Goal: Transaction & Acquisition: Subscribe to service/newsletter

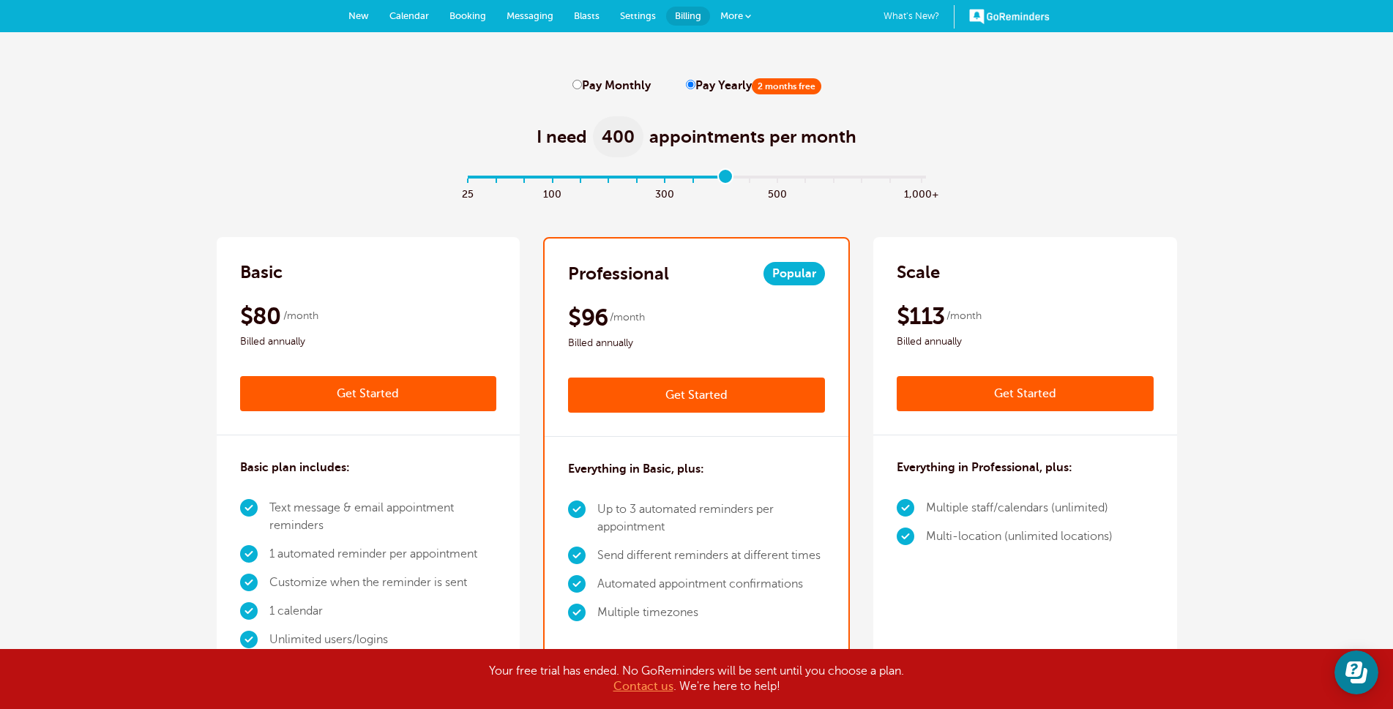
click at [596, 86] on label "Pay Monthly" at bounding box center [612, 86] width 78 height 14
click at [582, 86] on input "Pay Monthly" at bounding box center [578, 85] width 10 height 10
radio input "true"
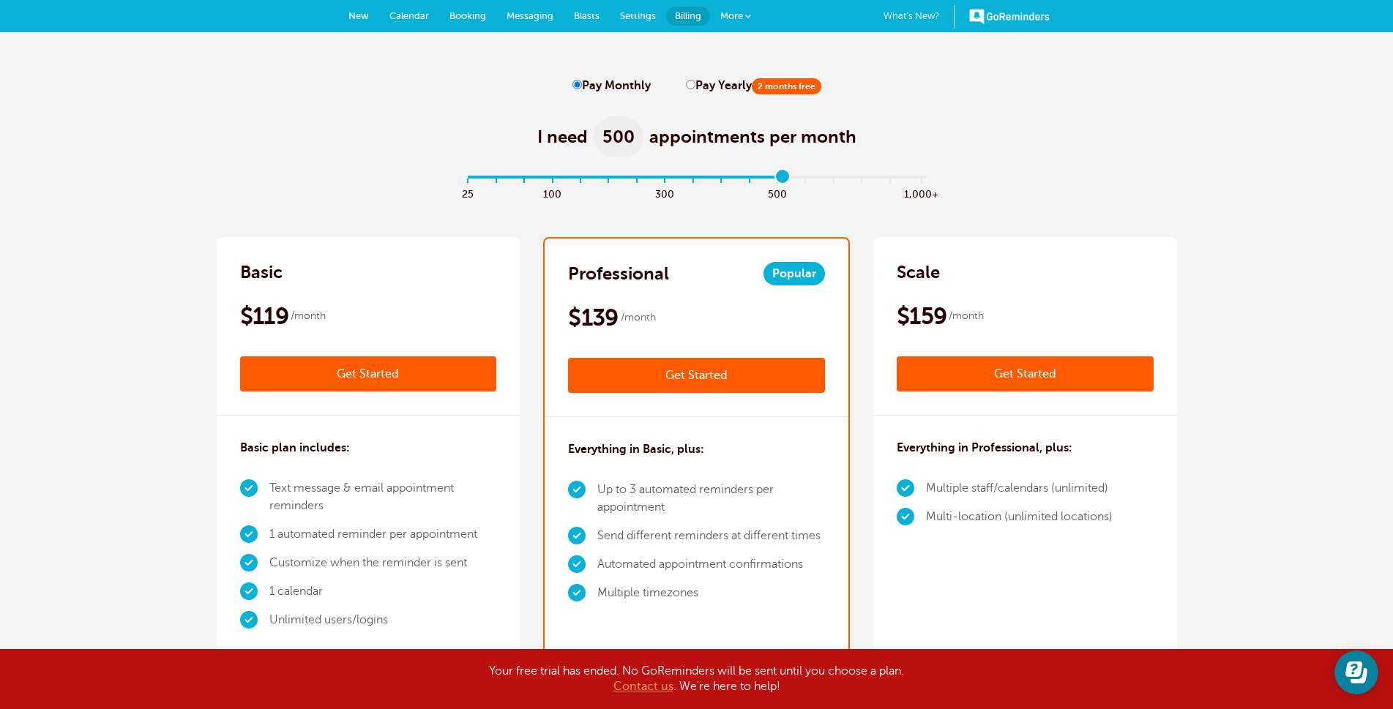
drag, startPoint x: 725, startPoint y: 176, endPoint x: 772, endPoint y: 174, distance: 47.6
type input "11"
click at [772, 179] on input "range" at bounding box center [697, 180] width 474 height 3
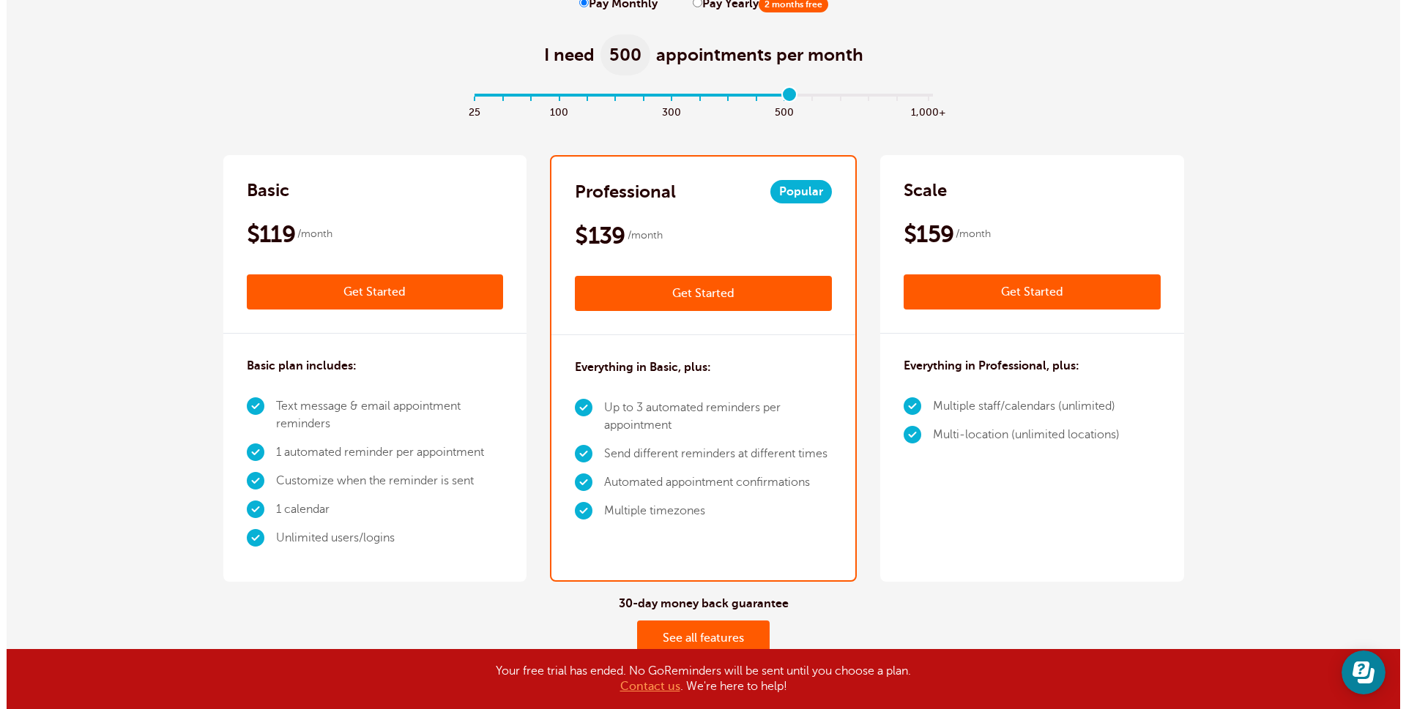
scroll to position [220, 0]
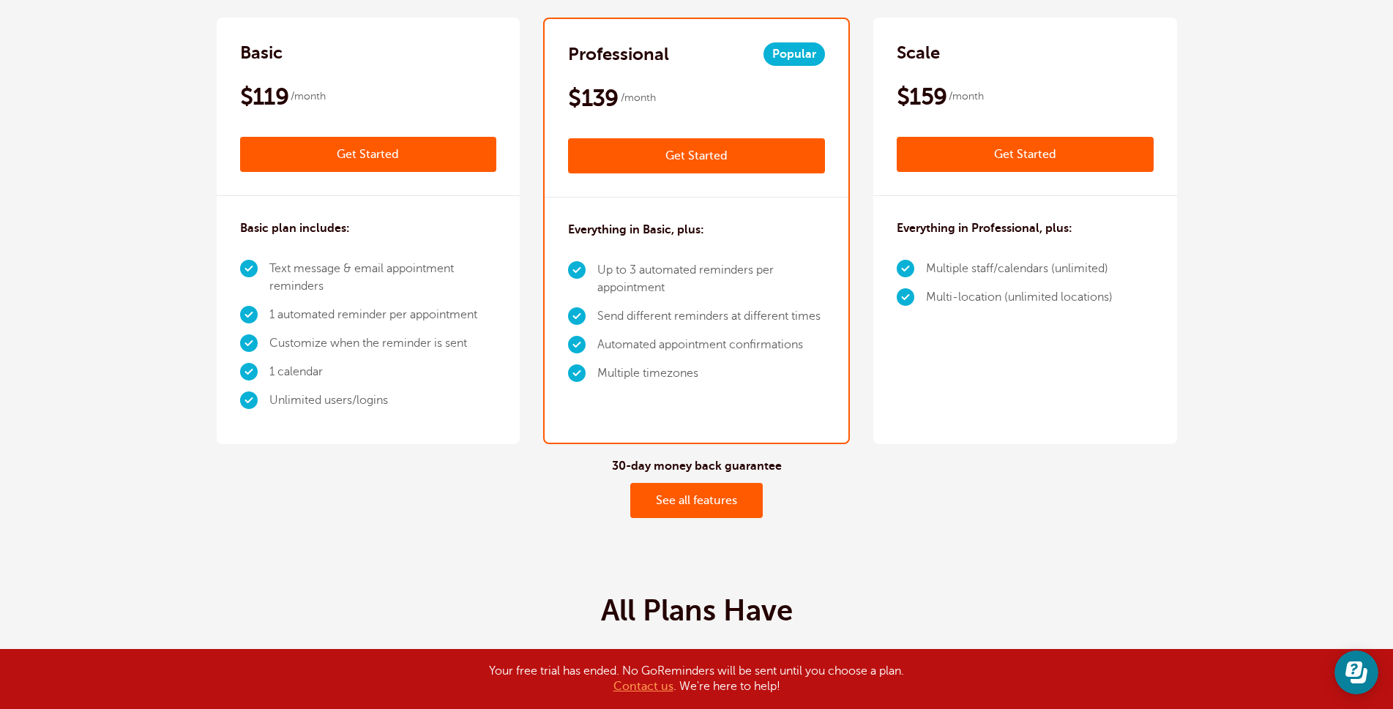
click at [685, 154] on link "Get Started" at bounding box center [696, 155] width 257 height 35
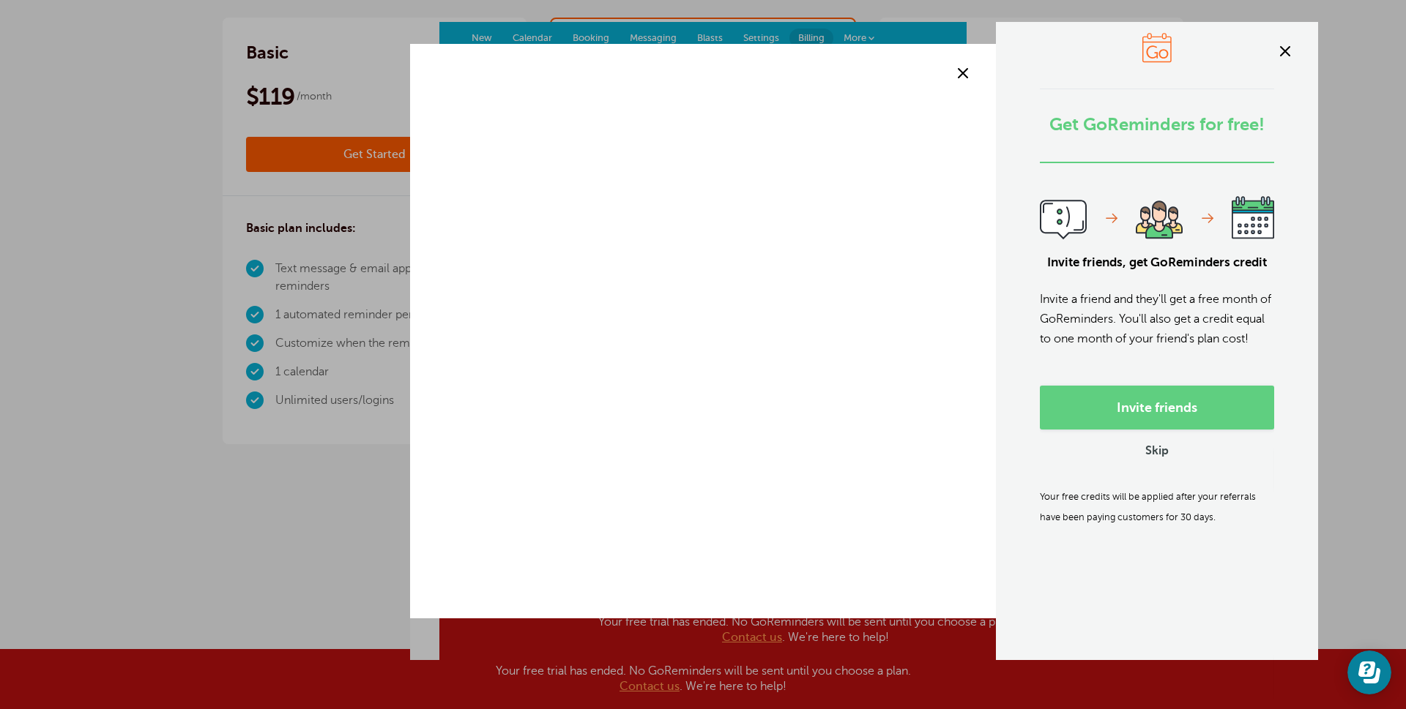
scroll to position [220, 0]
click at [1154, 460] on link "Skip" at bounding box center [1156, 451] width 23 height 15
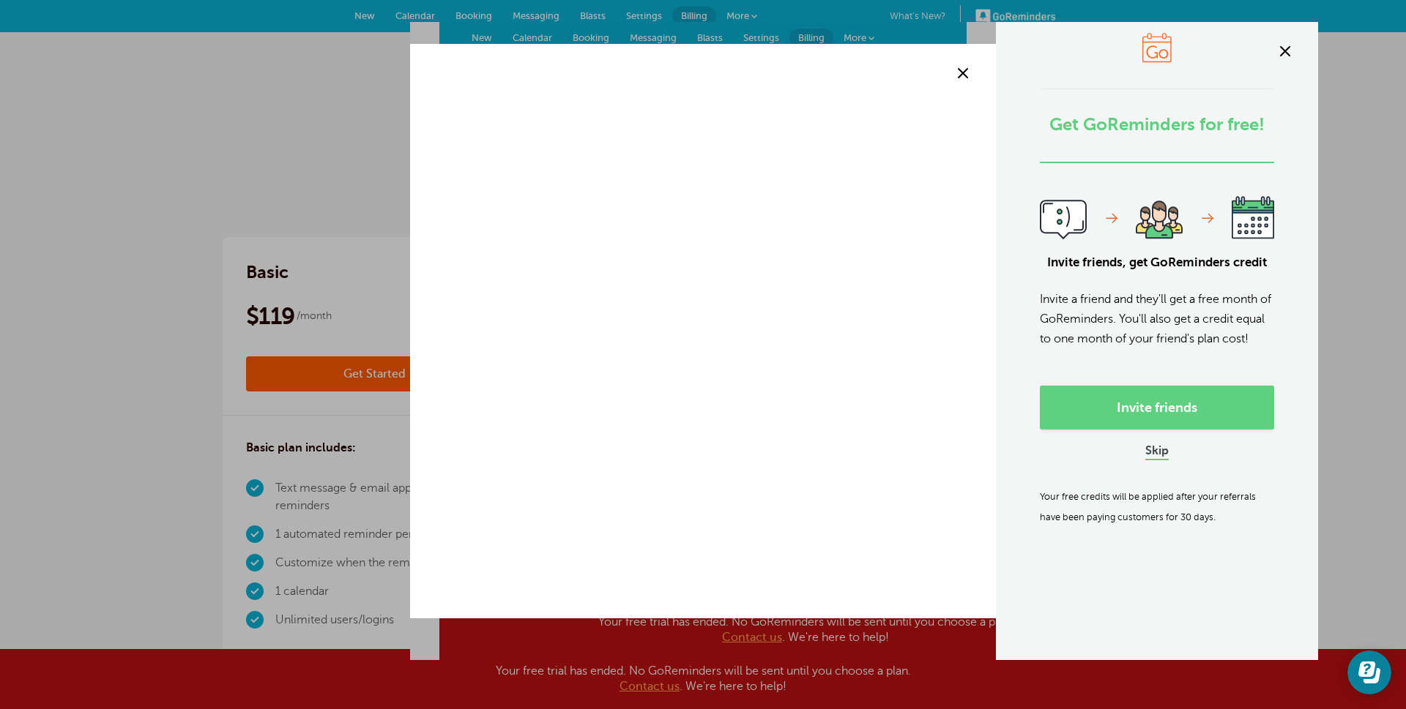
click at [1158, 460] on link "Skip" at bounding box center [1156, 451] width 23 height 15
click at [1286, 53] on span at bounding box center [1285, 51] width 22 height 22
click at [1287, 50] on span at bounding box center [1285, 51] width 22 height 22
click at [1163, 460] on link "Skip" at bounding box center [1156, 451] width 23 height 15
click at [1287, 55] on span at bounding box center [1285, 51] width 22 height 22
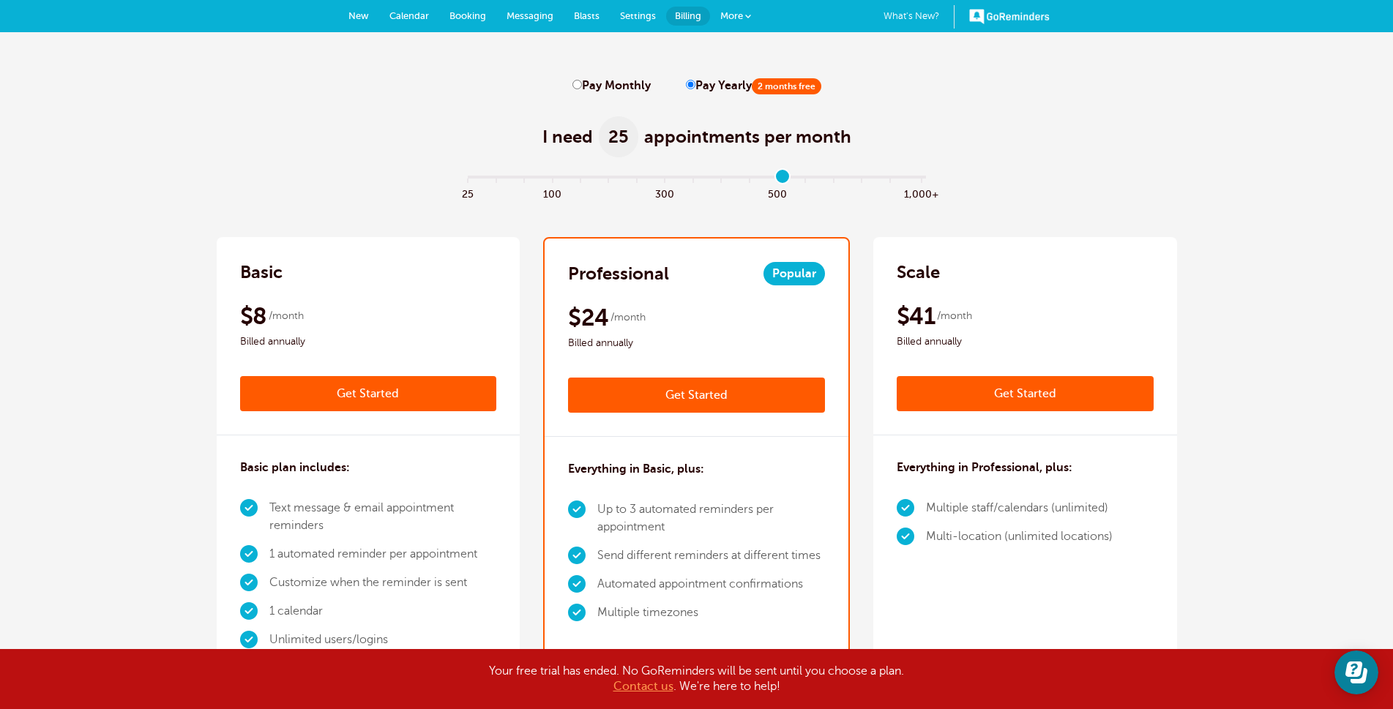
type input "11"
click at [773, 182] on input "range" at bounding box center [697, 180] width 474 height 3
click at [614, 85] on label "Pay Monthly" at bounding box center [612, 86] width 78 height 14
click at [582, 85] on input "Pay Monthly" at bounding box center [578, 85] width 10 height 10
radio input "true"
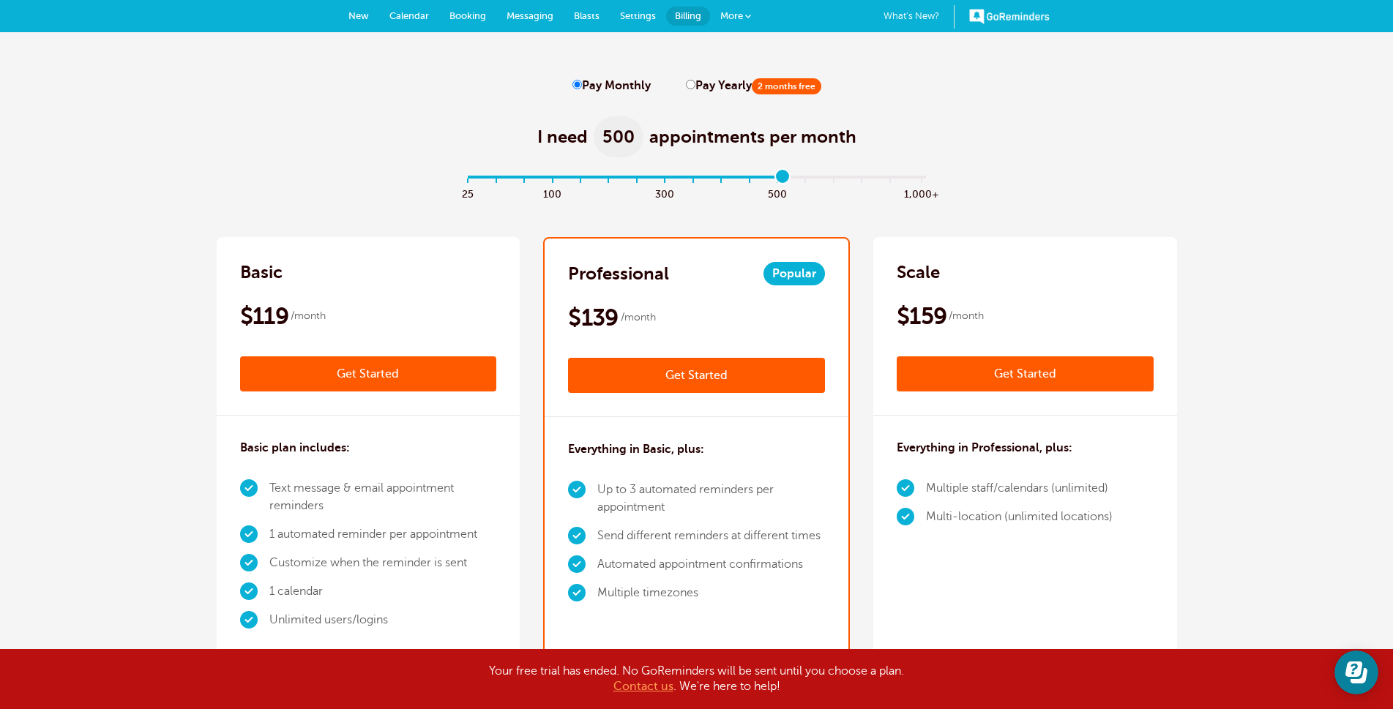
click at [697, 379] on link "Get Started" at bounding box center [696, 375] width 257 height 35
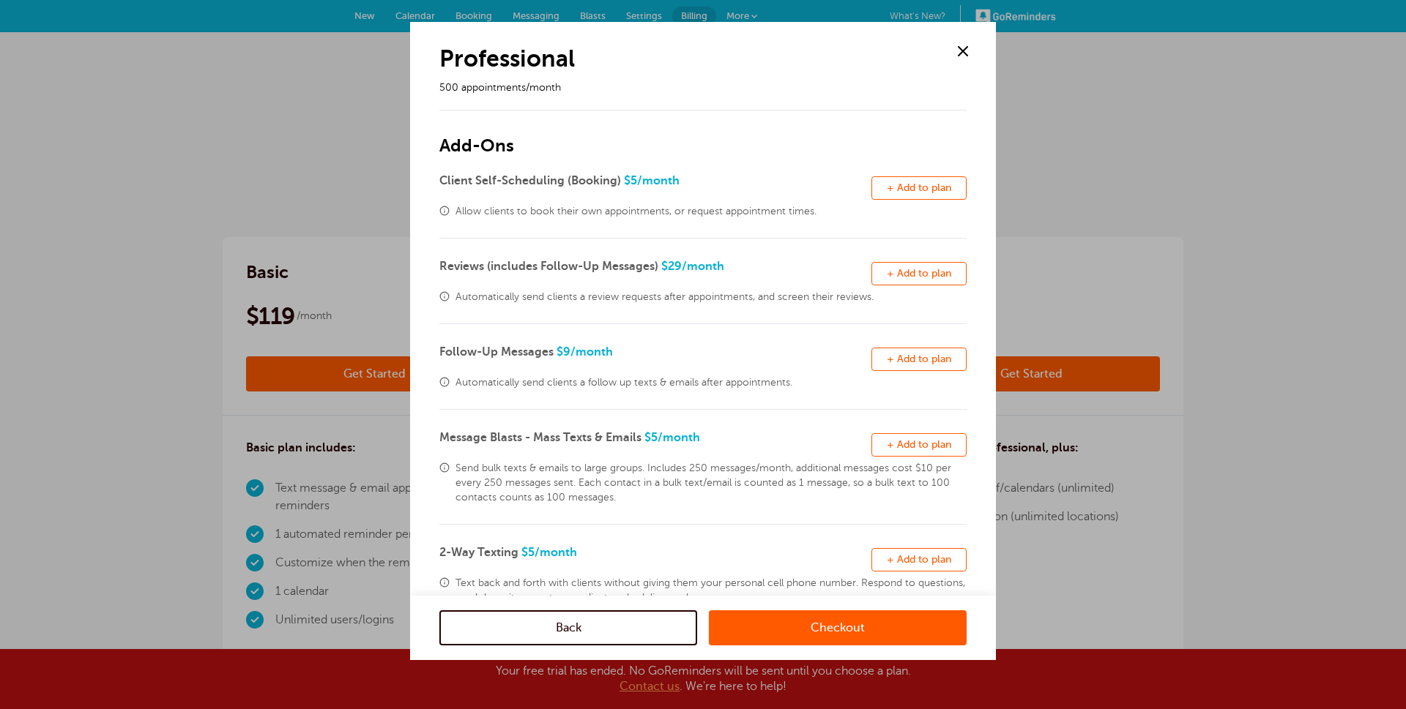
click at [967, 52] on span at bounding box center [963, 51] width 22 height 22
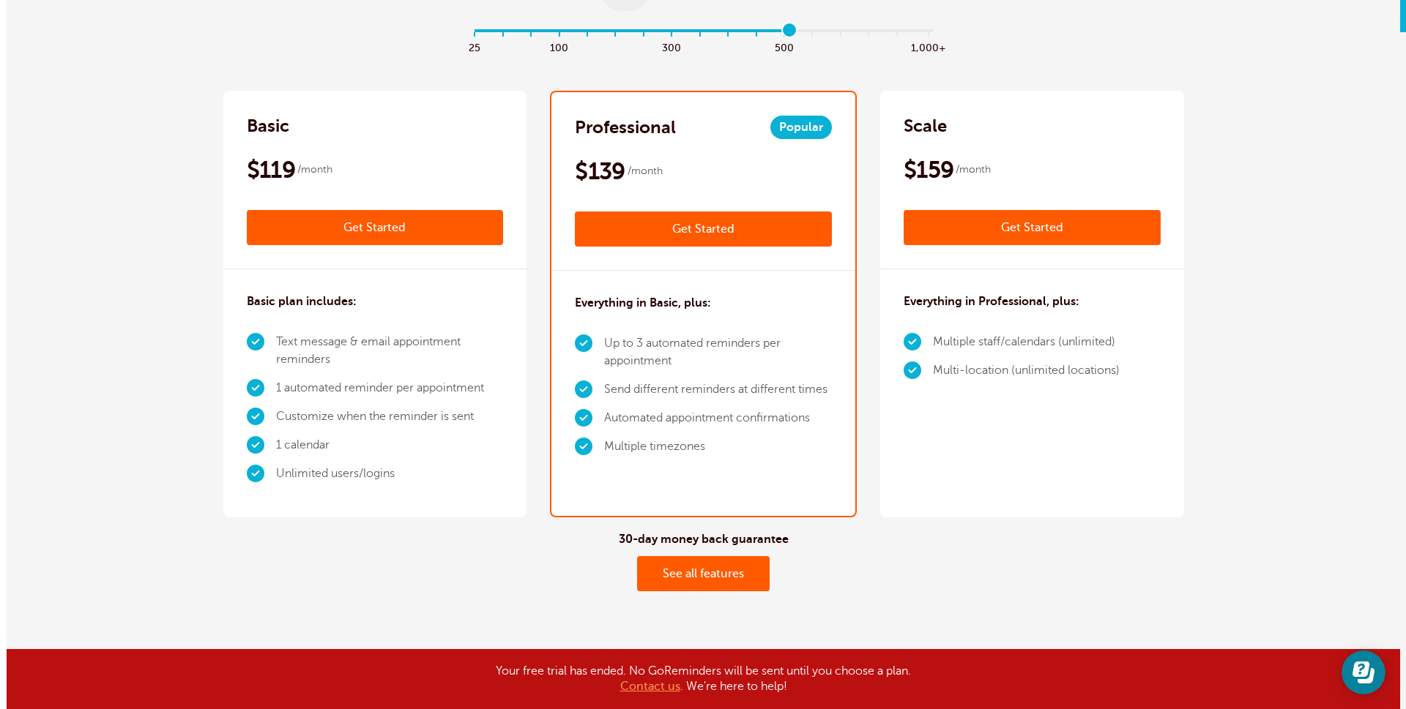
scroll to position [73, 0]
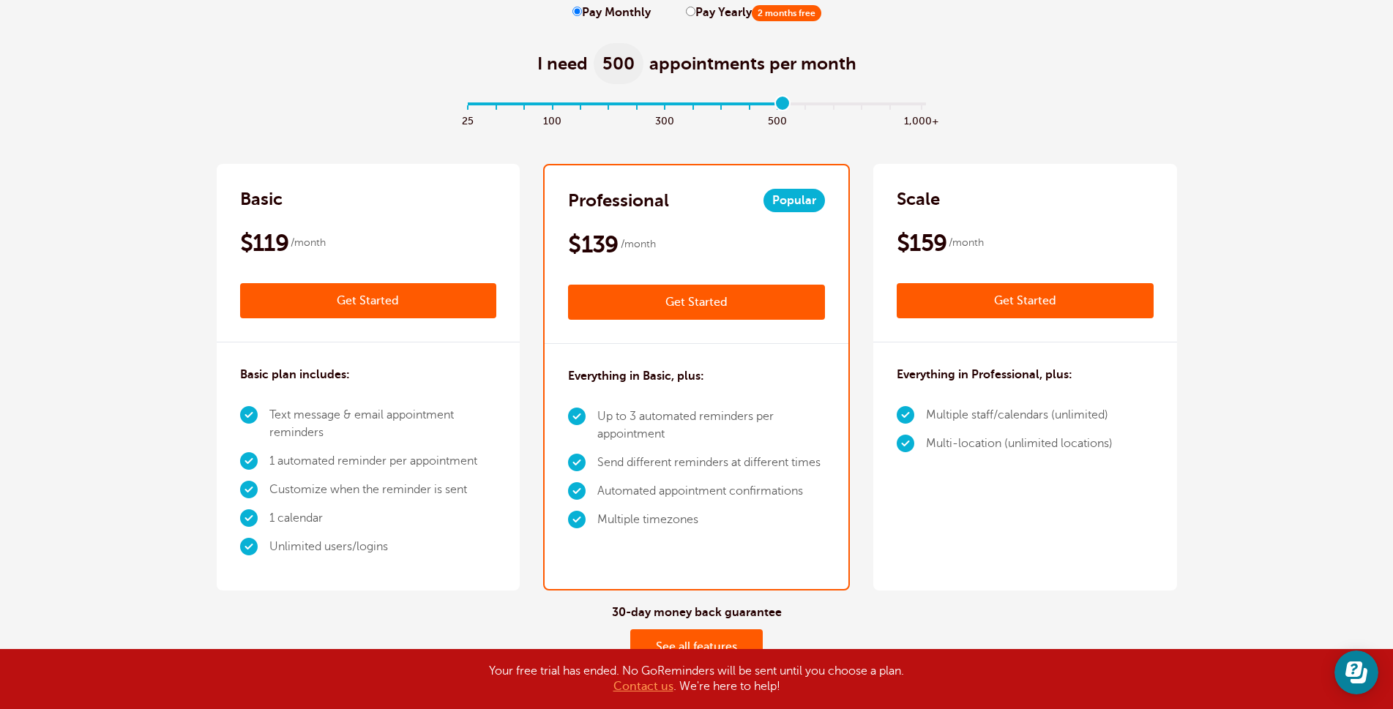
click at [657, 302] on link "Get Started" at bounding box center [696, 302] width 257 height 35
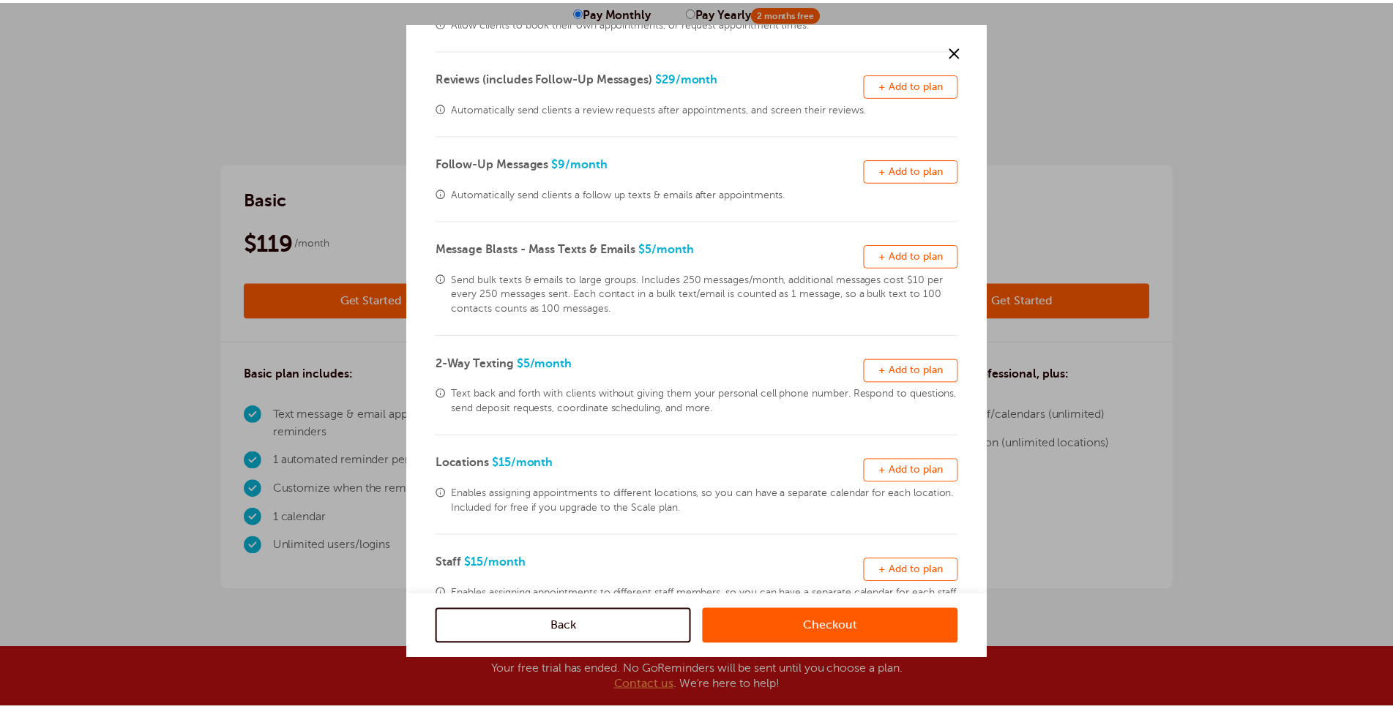
scroll to position [249, 0]
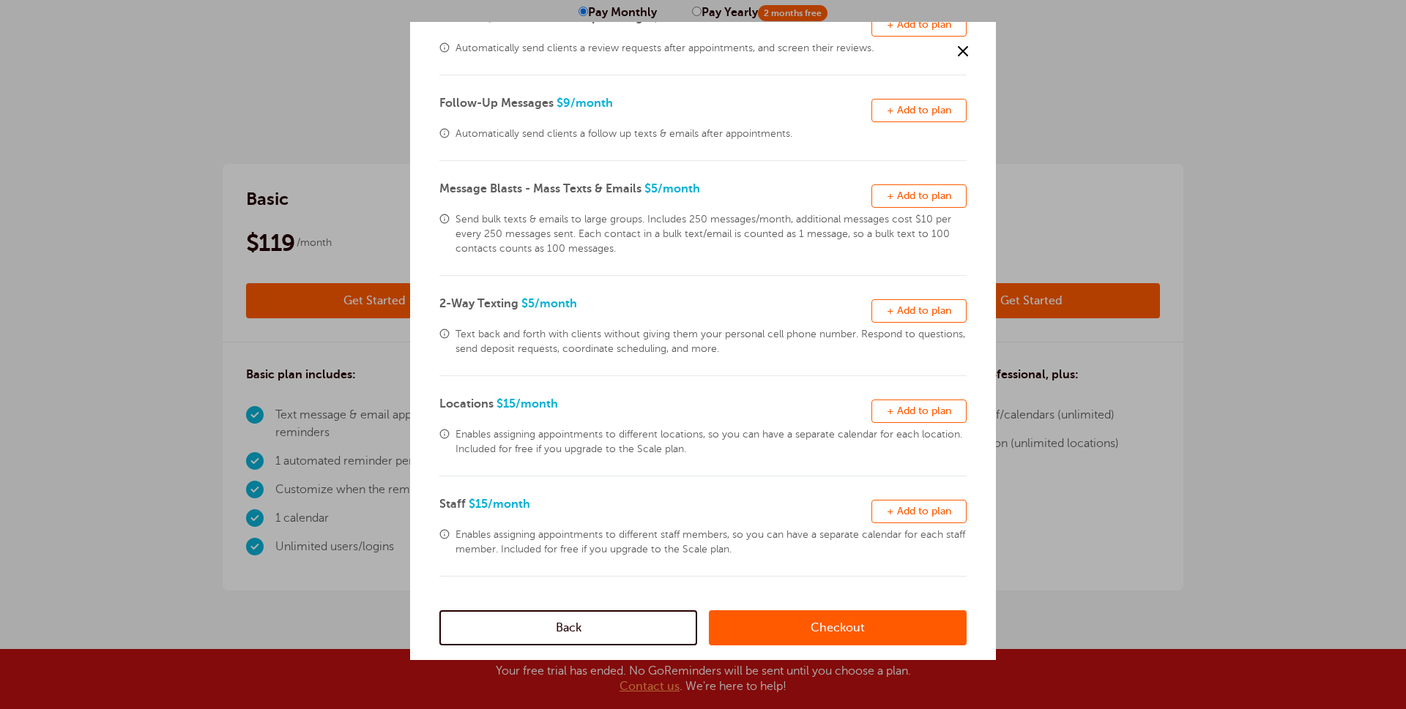
click at [444, 336] on span at bounding box center [444, 334] width 10 height 10
click at [960, 51] on span at bounding box center [963, 51] width 22 height 22
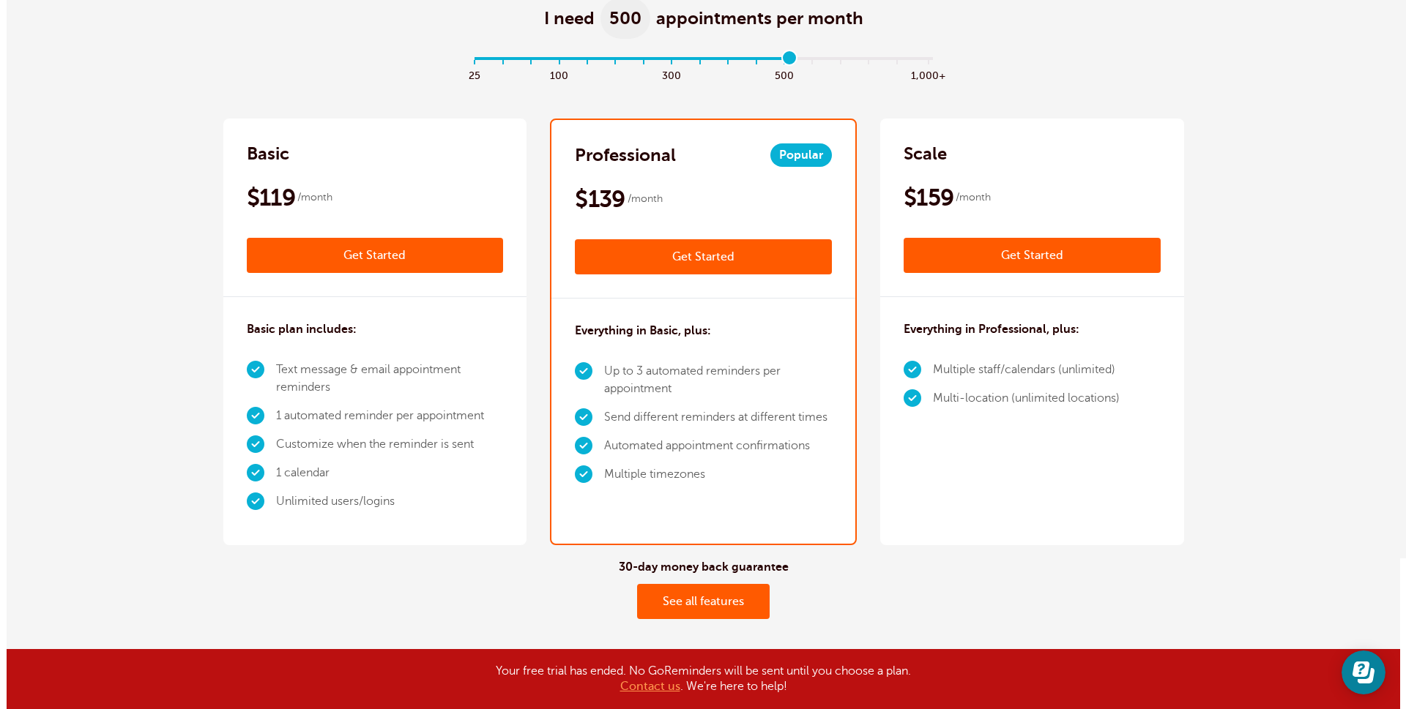
scroll to position [146, 0]
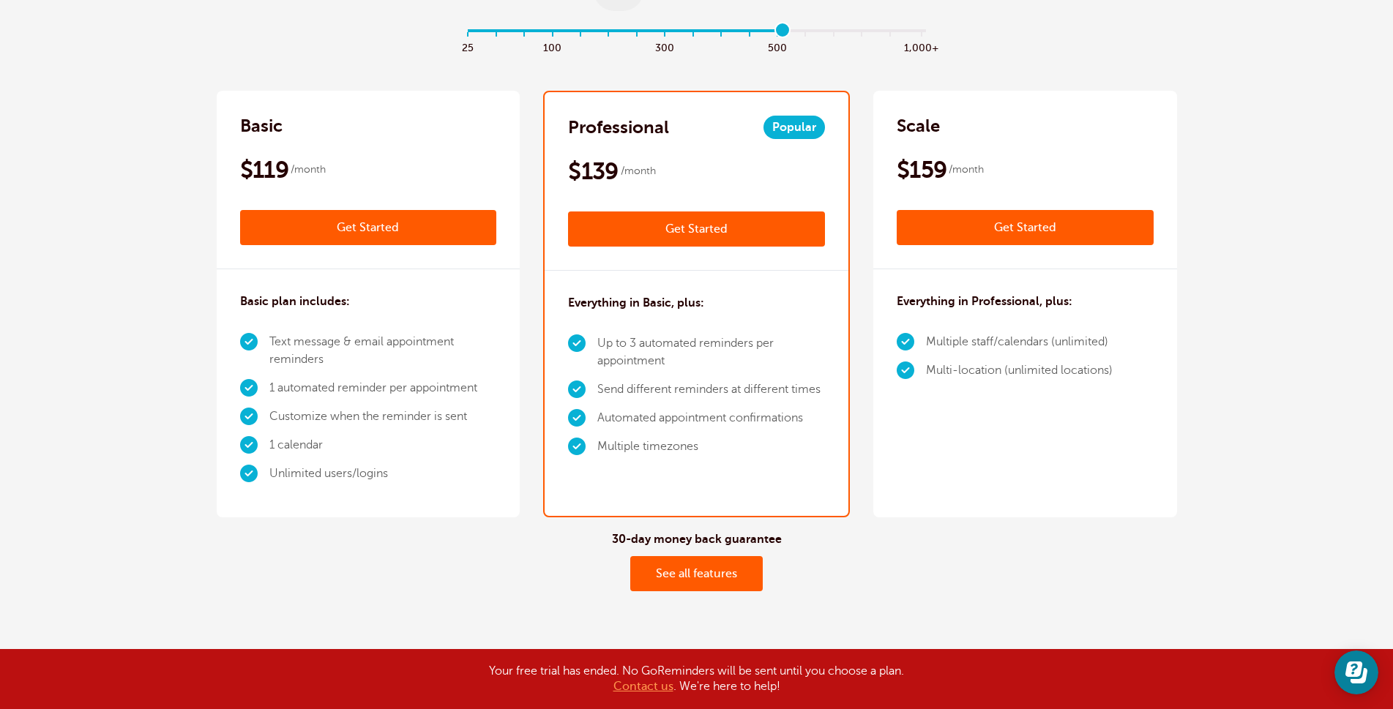
click at [682, 232] on link "Get Started" at bounding box center [696, 229] width 257 height 35
click at [0, 0] on div at bounding box center [0, 0] width 0 height 0
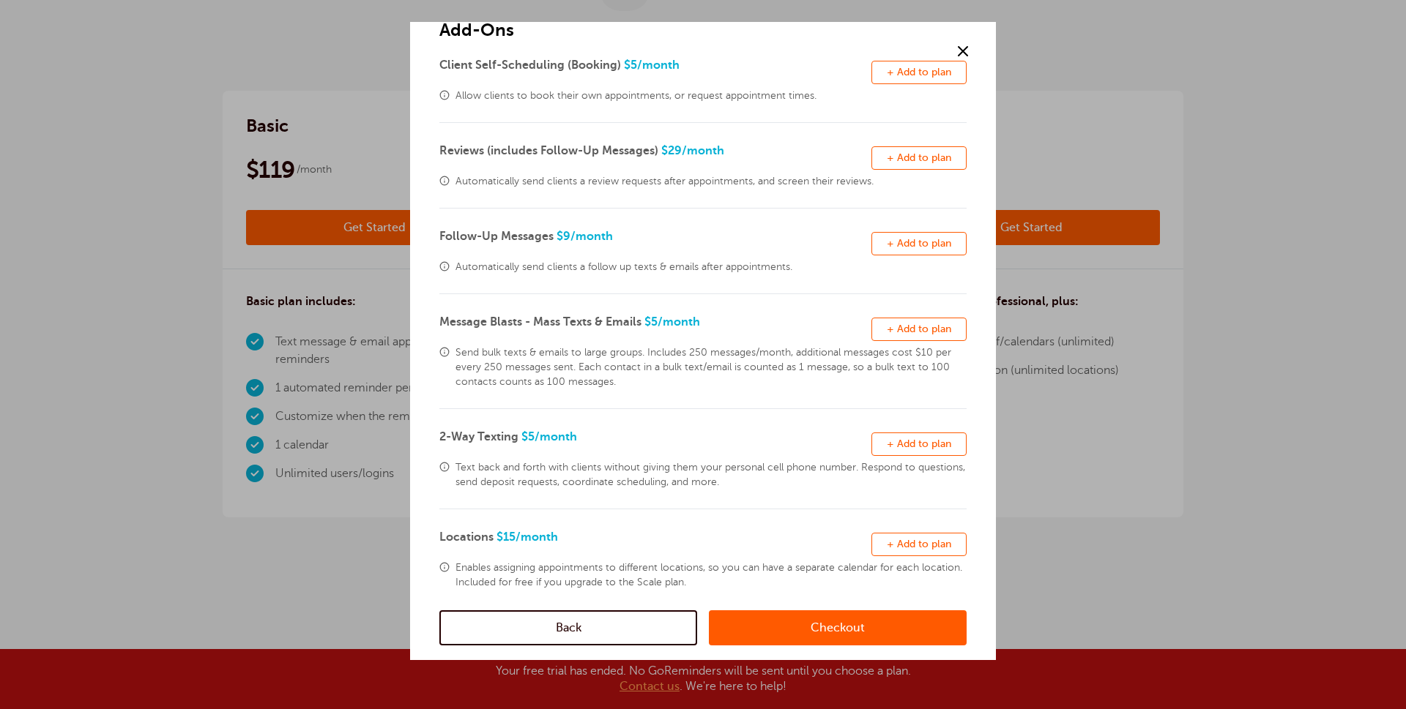
scroll to position [249, 0]
